Goal: Task Accomplishment & Management: Manage account settings

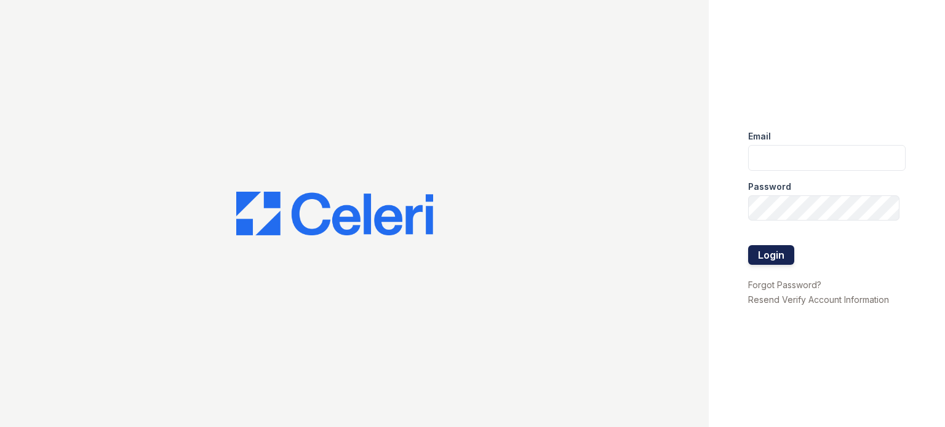
type input "[DOMAIN_NAME][EMAIL_ADDRESS][DOMAIN_NAME]"
click at [783, 252] on button "Login" at bounding box center [771, 255] width 46 height 20
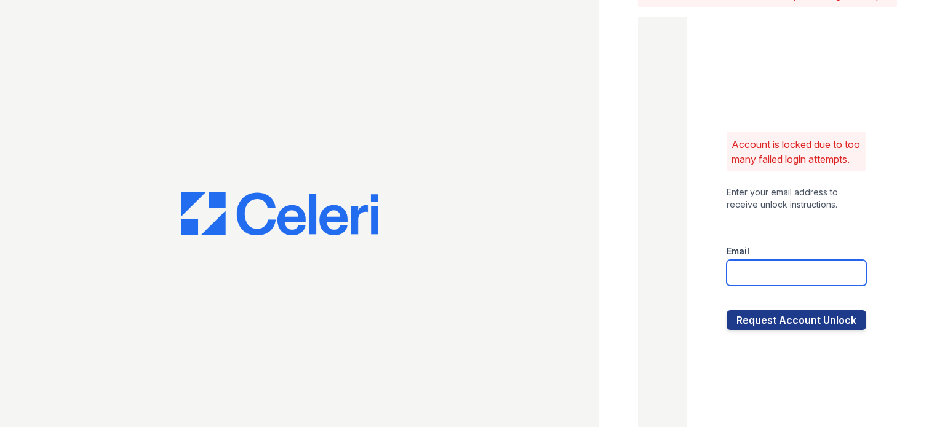
click at [789, 280] on input "email" at bounding box center [796, 273] width 140 height 26
click at [779, 286] on input "[DOMAIN_NAME][EMAIL_ADDRESS][DOMAIN_NAME]" at bounding box center [796, 273] width 140 height 26
type input "kimberly.am@cafmanagement.com"
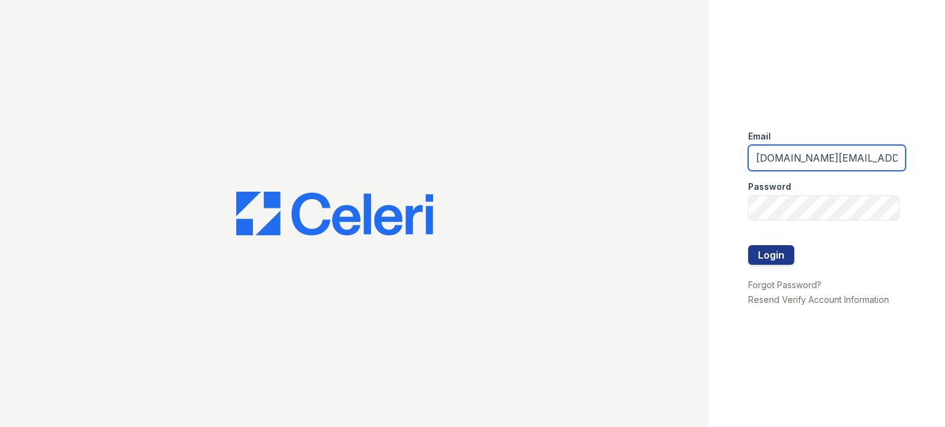
click at [802, 153] on input "[DOMAIN_NAME][EMAIL_ADDRESS][DOMAIN_NAME]" at bounding box center [826, 158] width 157 height 26
type input "kimberly.am@cafmanagement.com"
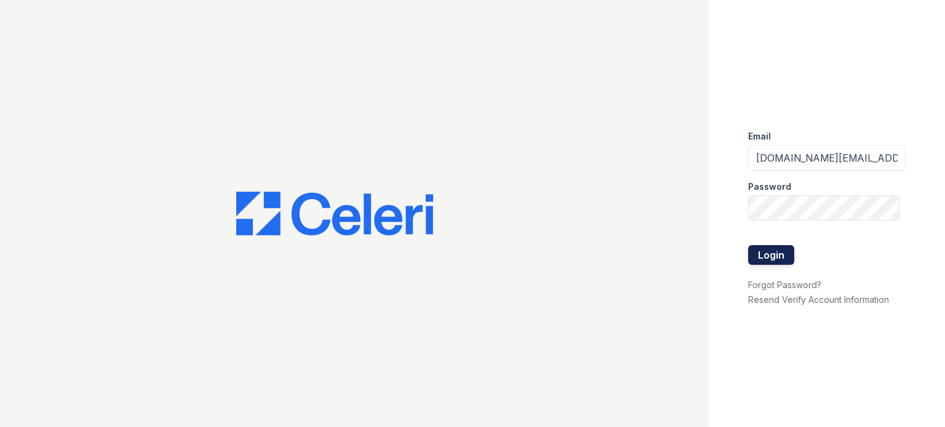
click at [775, 257] on button "Login" at bounding box center [771, 255] width 46 height 20
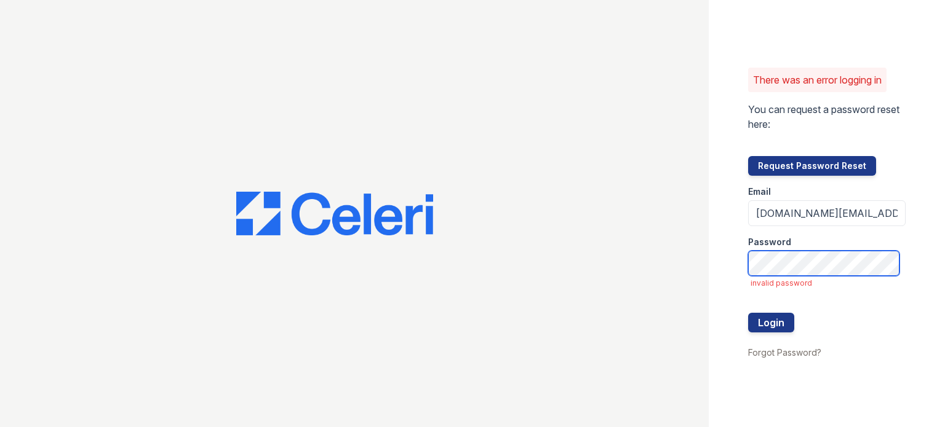
click at [748, 313] on button "Login" at bounding box center [771, 323] width 46 height 20
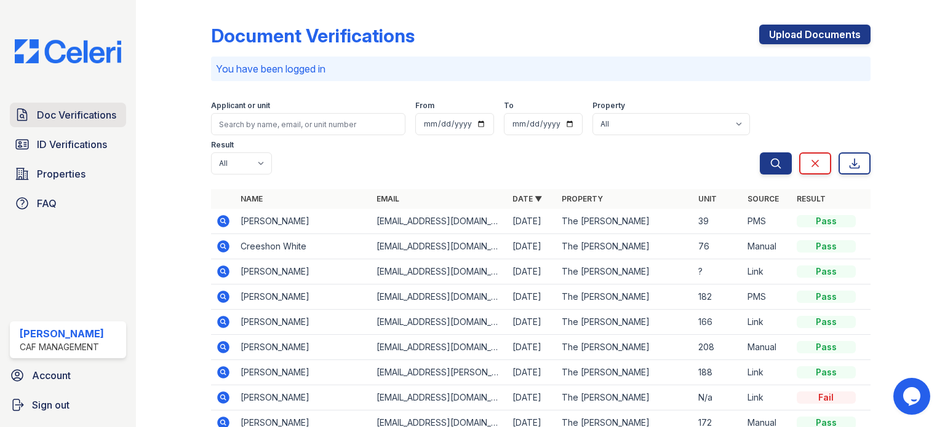
click at [84, 119] on span "Doc Verifications" at bounding box center [76, 115] width 79 height 15
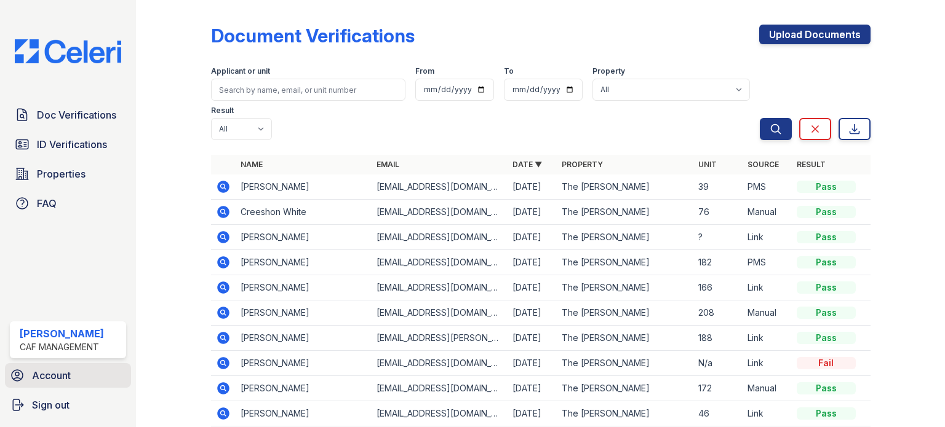
click at [60, 384] on link "Account" at bounding box center [68, 375] width 126 height 25
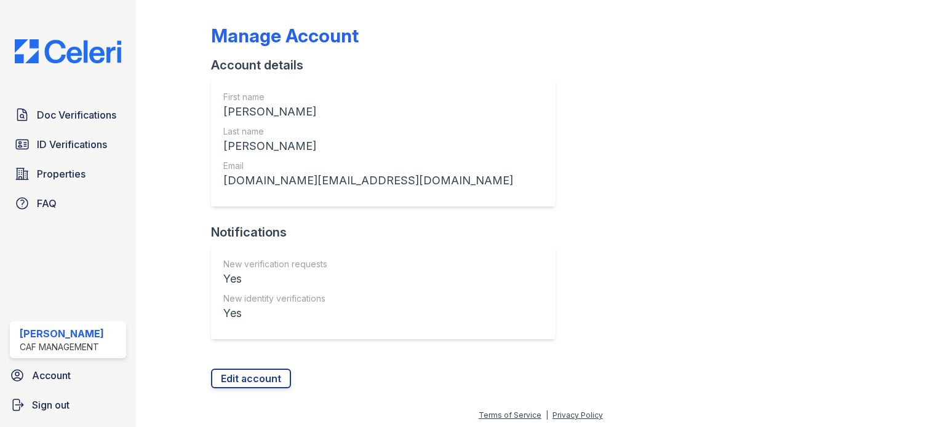
scroll to position [2, 0]
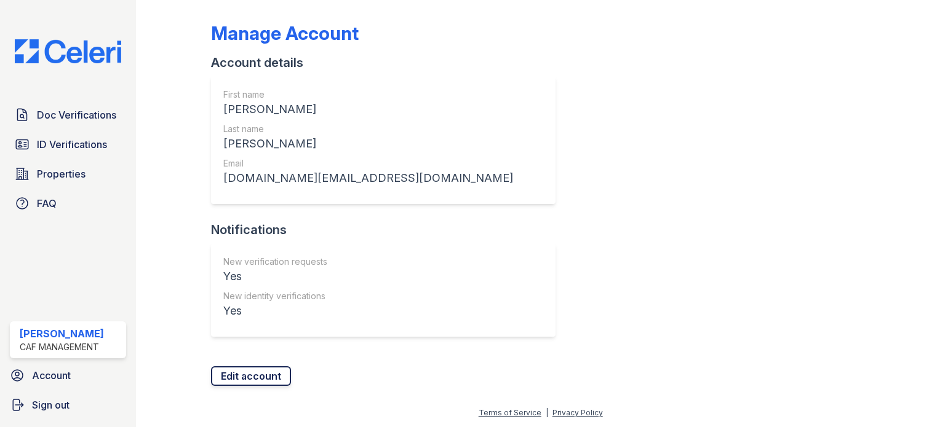
click at [276, 380] on link "Edit account" at bounding box center [251, 377] width 80 height 20
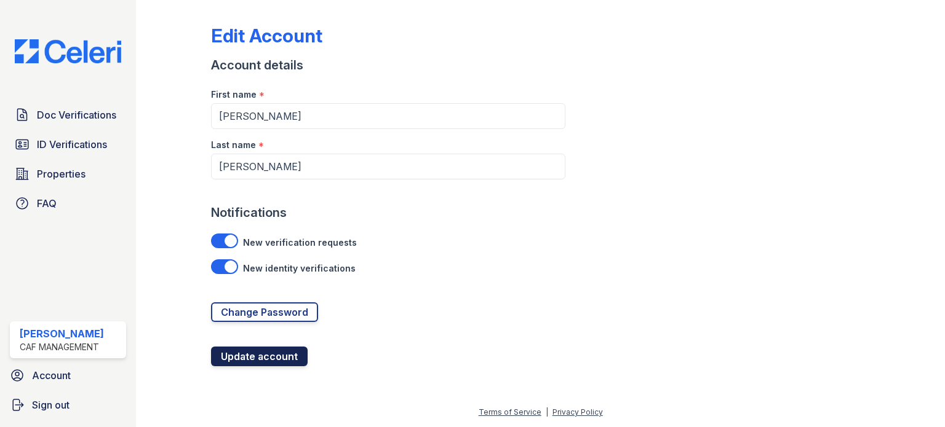
click at [287, 357] on button "Update account" at bounding box center [259, 357] width 97 height 20
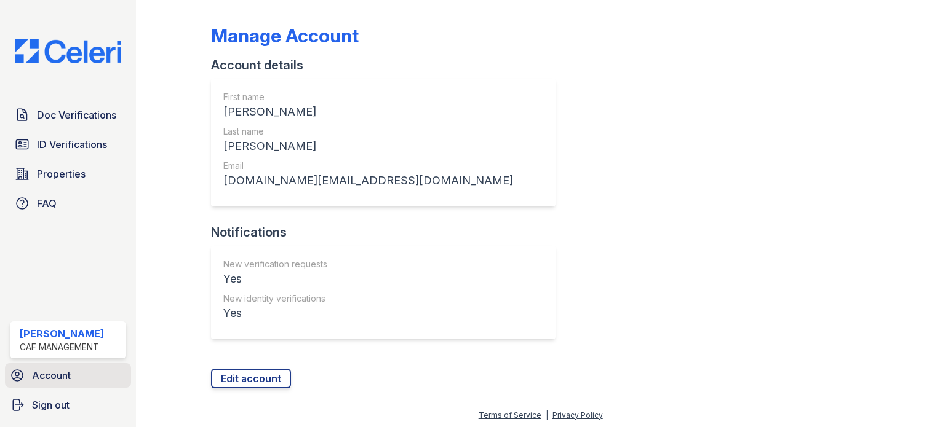
click at [57, 383] on link "Account" at bounding box center [68, 375] width 126 height 25
click at [64, 152] on link "ID Verifications" at bounding box center [68, 144] width 116 height 25
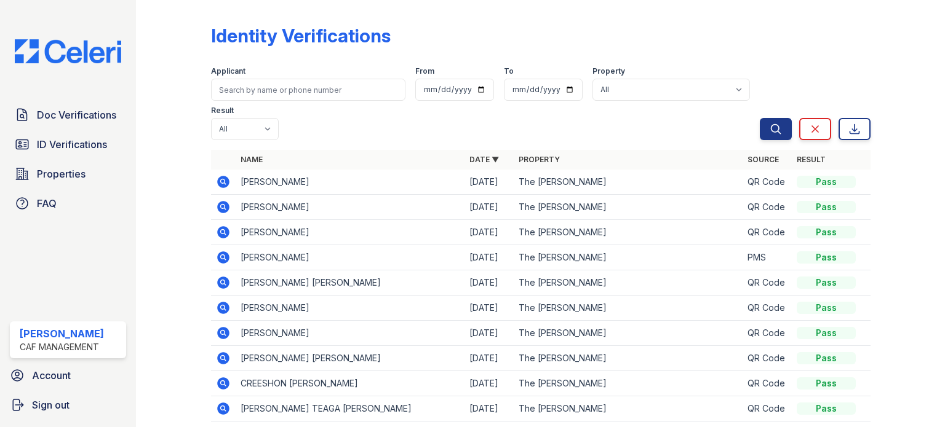
click at [221, 178] on icon at bounding box center [223, 182] width 12 height 12
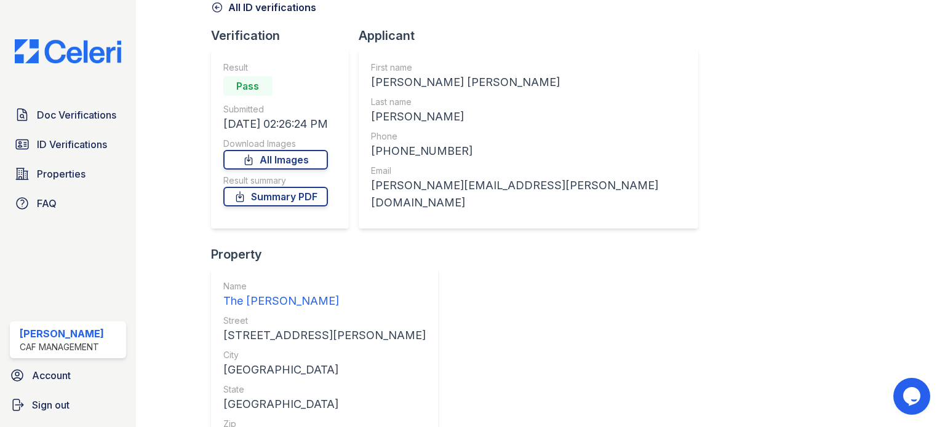
scroll to position [104, 0]
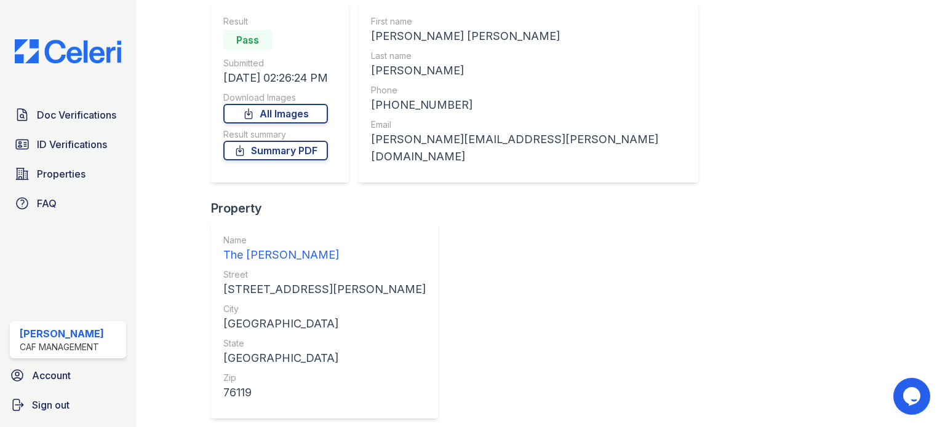
scroll to position [356, 0]
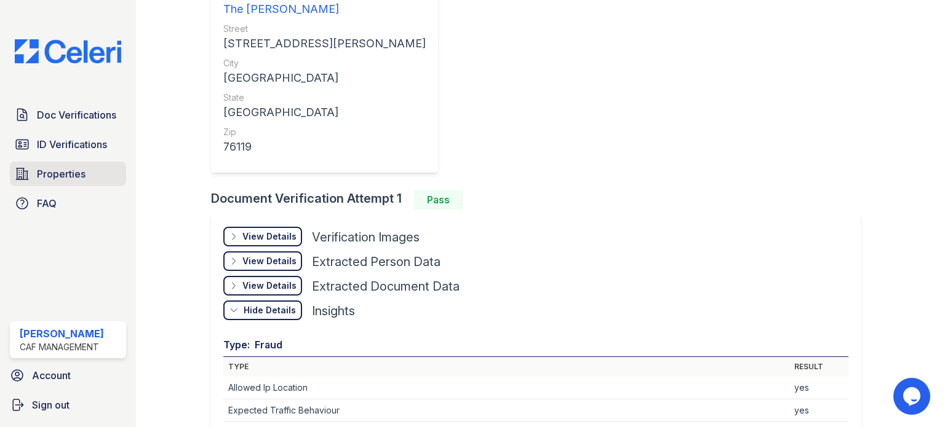
click at [52, 170] on span "Properties" at bounding box center [61, 174] width 49 height 15
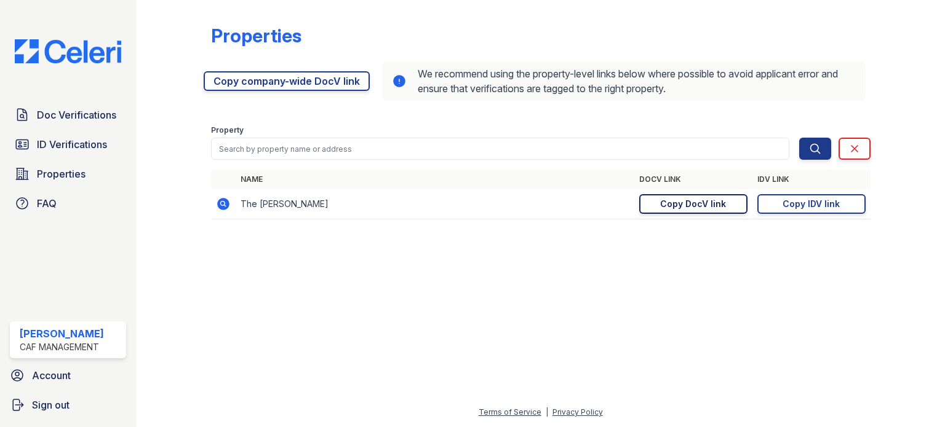
click at [706, 208] on div "Copy DocV link" at bounding box center [693, 204] width 66 height 12
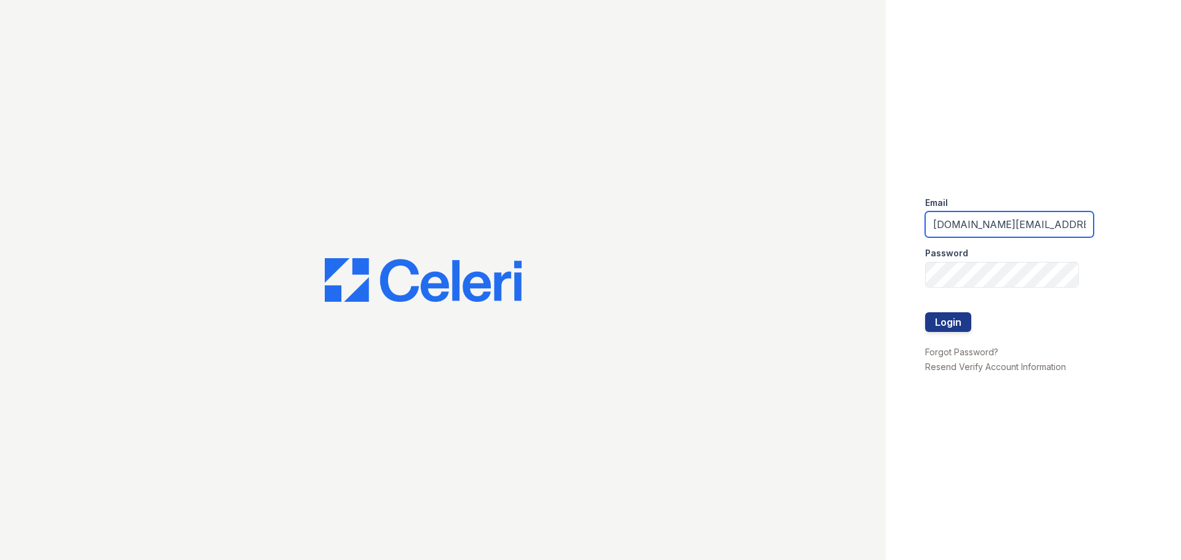
click at [973, 221] on input "kimberly.pm@cafmanagement.com" at bounding box center [1009, 225] width 169 height 26
click at [984, 224] on input "kimberly.pm@cafmanagement.com" at bounding box center [1009, 225] width 169 height 26
type input "kimberly.am@cafmanagement.com"
click at [925, 312] on button "Login" at bounding box center [948, 322] width 46 height 20
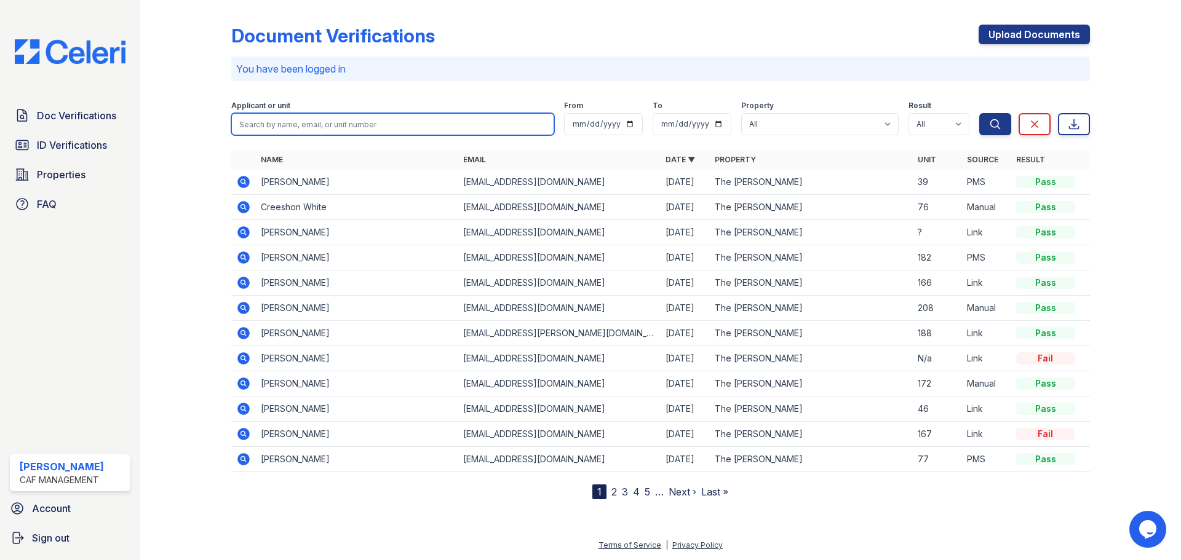
click at [389, 129] on input "search" at bounding box center [392, 124] width 323 height 22
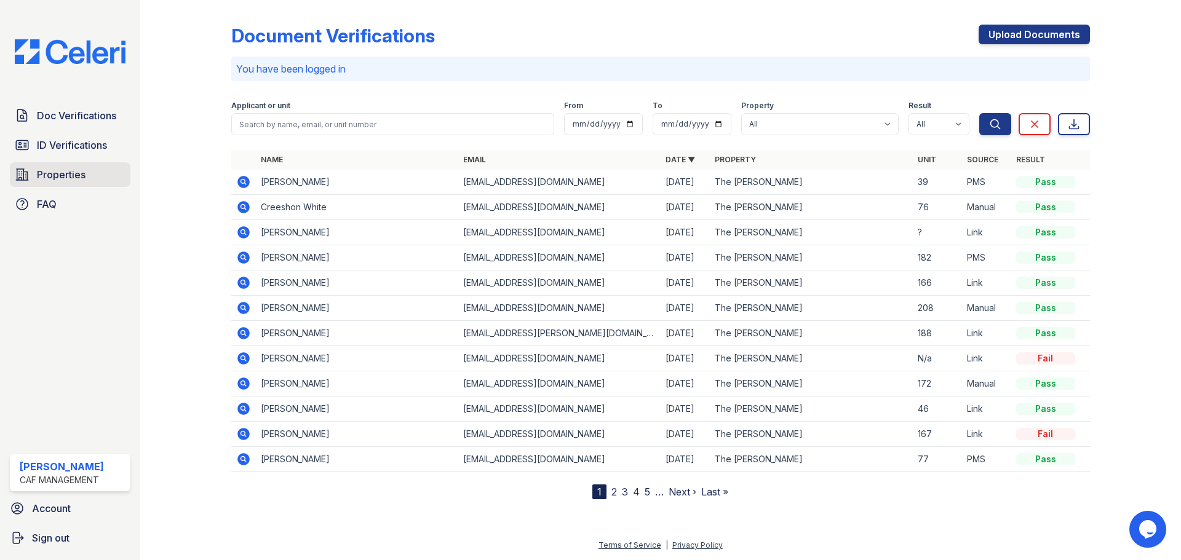
drag, startPoint x: 34, startPoint y: 180, endPoint x: 42, endPoint y: 182, distance: 8.4
click at [34, 180] on link "Properties" at bounding box center [70, 174] width 121 height 25
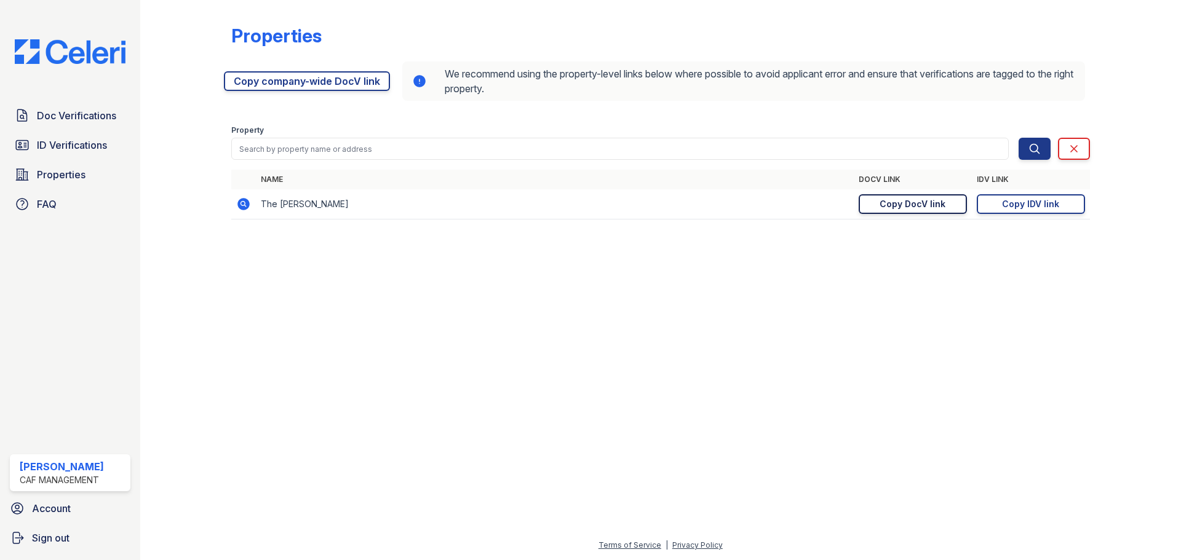
click at [889, 205] on div "Copy DocV link" at bounding box center [912, 204] width 66 height 12
